Goal: Check status: Verify the current state of an ongoing process or item

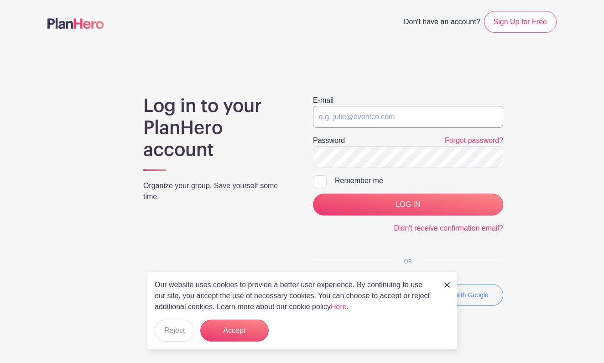
type input "[EMAIL_ADDRESS][DOMAIN_NAME]"
click at [177, 332] on button "Reject" at bounding box center [175, 331] width 40 height 22
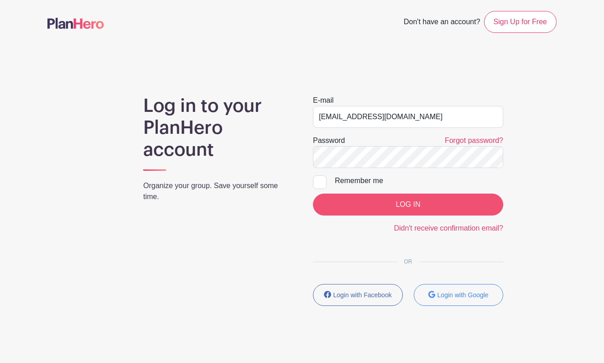
click at [360, 209] on input "LOG IN" at bounding box center [408, 205] width 190 height 22
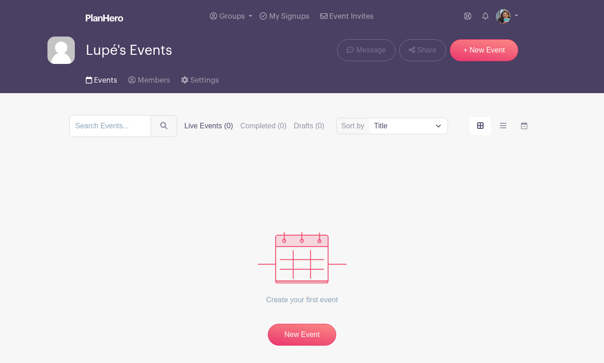
click at [103, 84] on span "Events" at bounding box center [105, 80] width 23 height 7
click at [285, 17] on span "My Signups" at bounding box center [289, 16] width 40 height 7
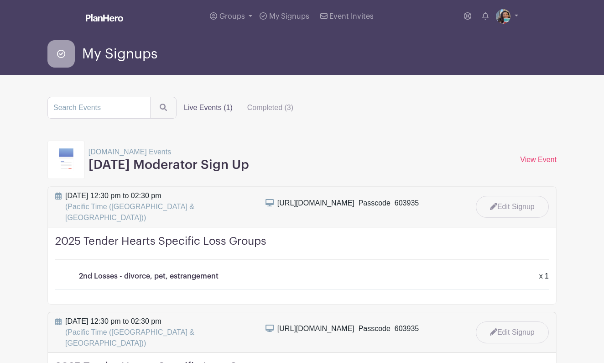
click at [133, 167] on h3 "Monday Moderator Sign Up" at bounding box center [169, 165] width 161 height 16
click at [100, 157] on p "Grief.com Events" at bounding box center [169, 152] width 161 height 11
click at [87, 207] on span "(Pacific Time (US & Canada))" at bounding box center [129, 212] width 129 height 19
click at [150, 235] on h4 "2025 Tender Hearts Specific Loss Groups" at bounding box center [302, 247] width 494 height 25
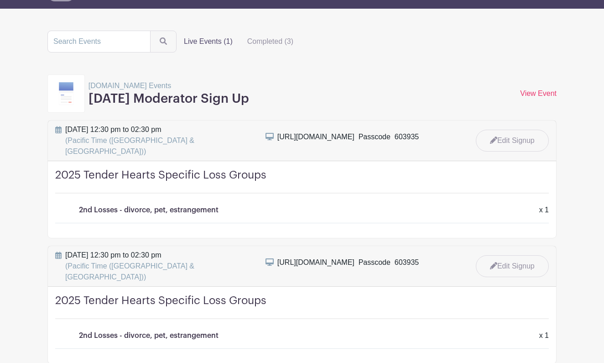
scroll to position [84, 0]
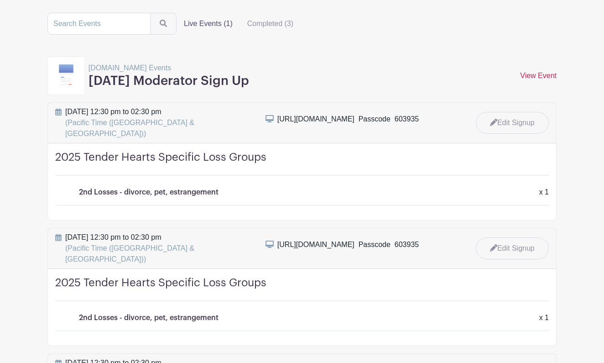
click at [550, 74] on link "View Event" at bounding box center [538, 76] width 37 height 8
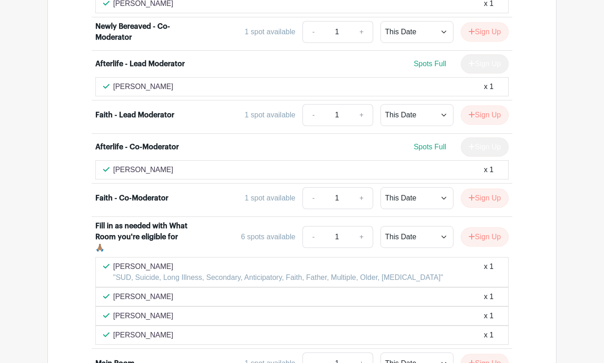
scroll to position [3006, 0]
